Goal: Task Accomplishment & Management: Use online tool/utility

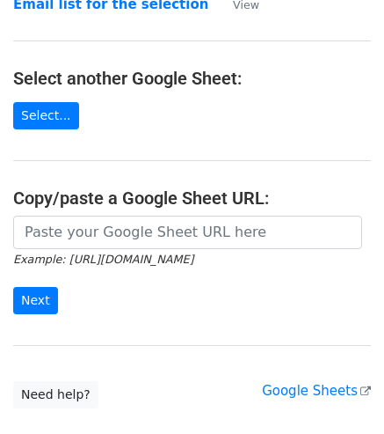
scroll to position [157, 0]
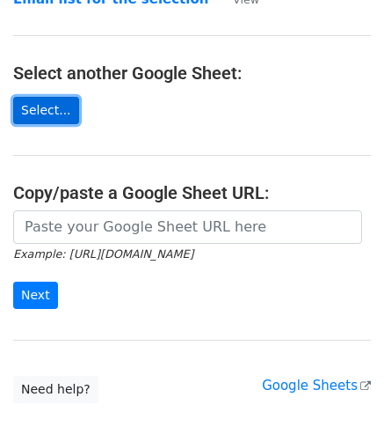
click at [55, 102] on link "Select..." at bounding box center [46, 110] width 66 height 27
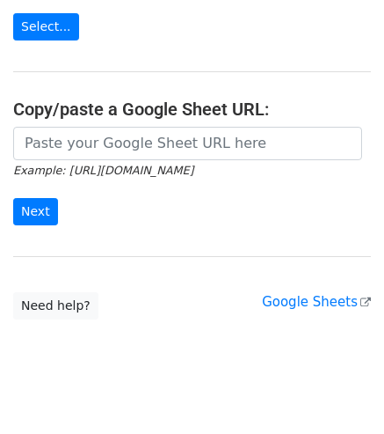
scroll to position [262, 0]
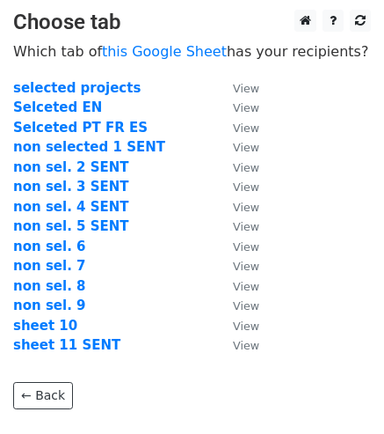
scroll to position [10, 0]
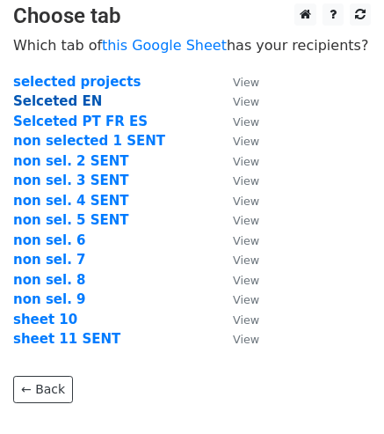
click at [77, 105] on strong "Selceted EN" at bounding box center [57, 101] width 89 height 16
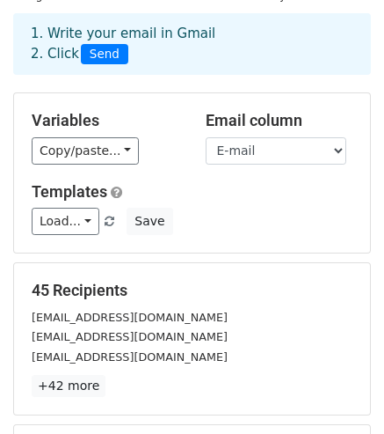
scroll to position [83, 0]
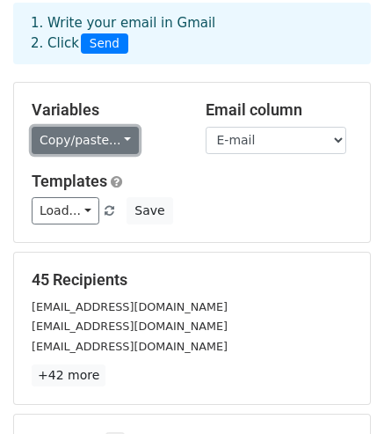
click at [79, 139] on link "Copy/paste..." at bounding box center [85, 140] width 107 height 27
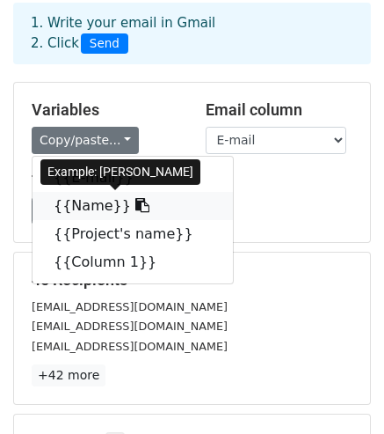
click at [102, 205] on link "{{Name}}" at bounding box center [133, 206] width 201 height 28
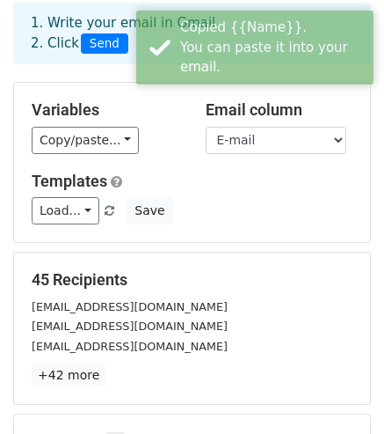
scroll to position [316, 0]
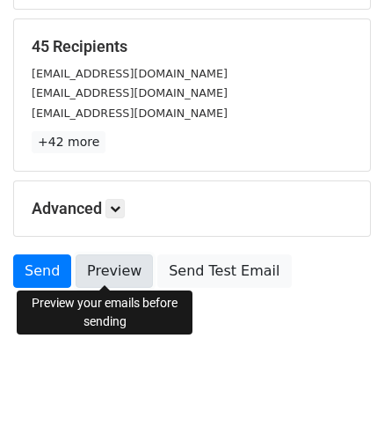
click at [86, 270] on link "Preview" at bounding box center [114, 270] width 77 height 33
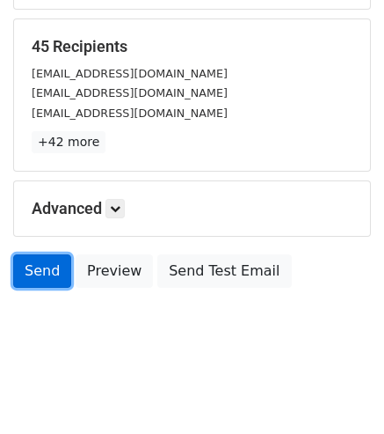
click at [42, 282] on link "Send" at bounding box center [42, 270] width 58 height 33
